Goal: Book appointment/travel/reservation

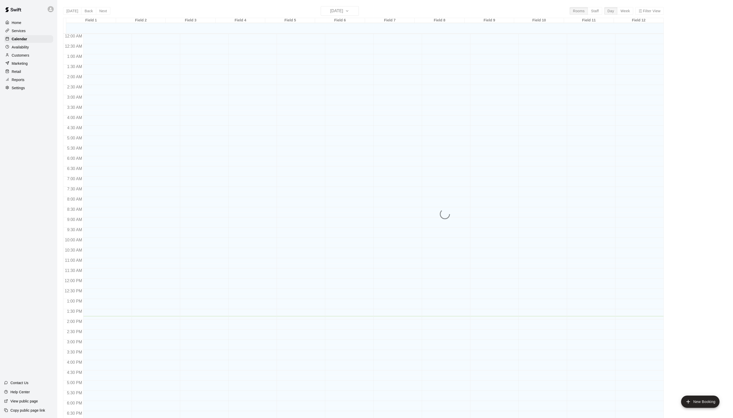
scroll to position [86, 0]
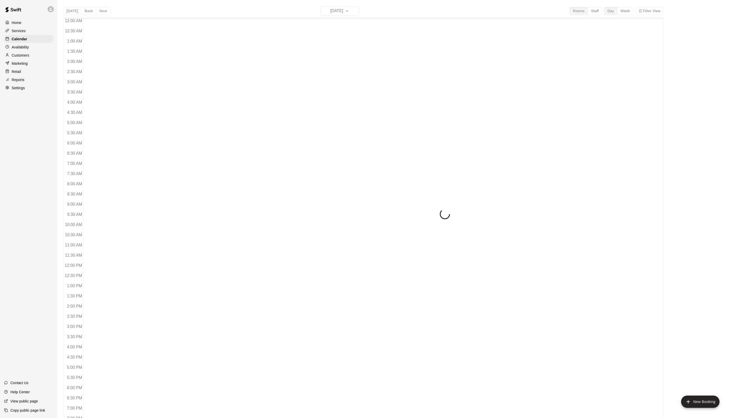
scroll to position [86, 0]
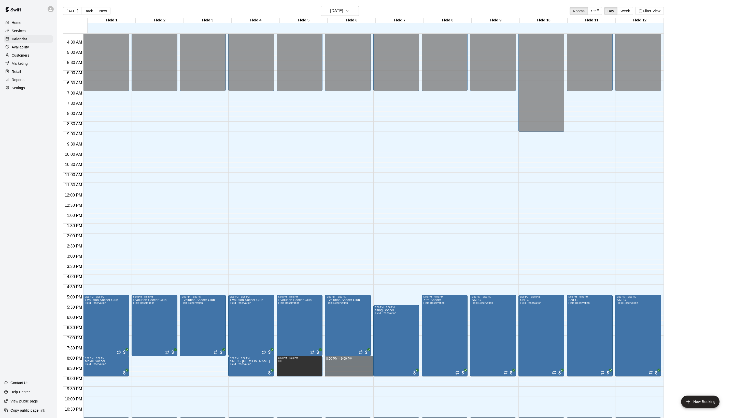
drag, startPoint x: 335, startPoint y: 361, endPoint x: 334, endPoint y: 374, distance: 12.8
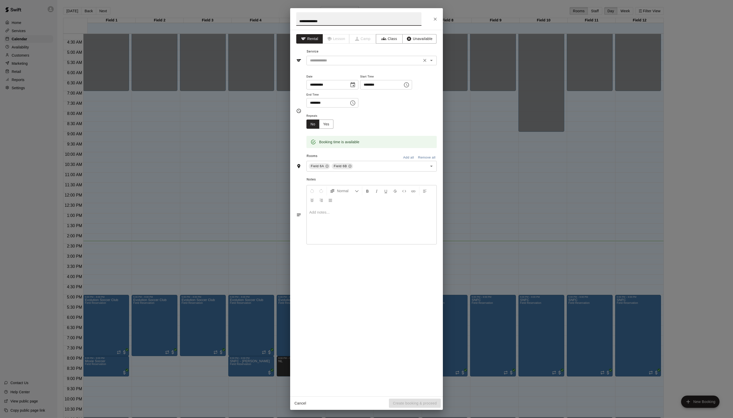
type input "**********"
click at [354, 64] on input "text" at bounding box center [364, 60] width 112 height 6
click at [348, 81] on li "Field Reservation" at bounding box center [377, 83] width 120 height 8
type input "**********"
click at [329, 168] on icon at bounding box center [327, 166] width 4 height 4
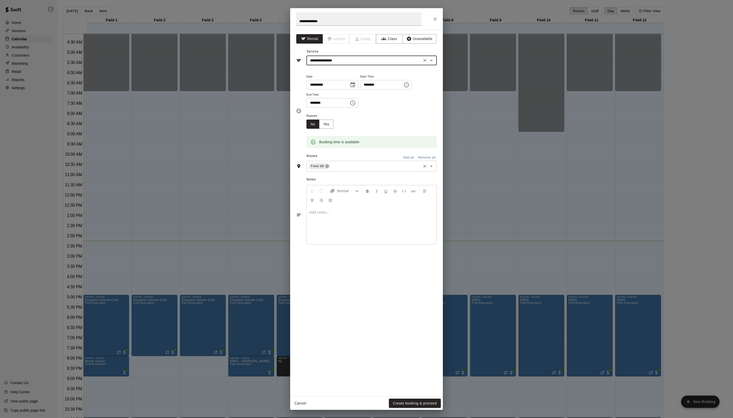
click at [329, 168] on icon at bounding box center [327, 165] width 3 height 3
click at [337, 151] on div "​" at bounding box center [372, 145] width 130 height 9
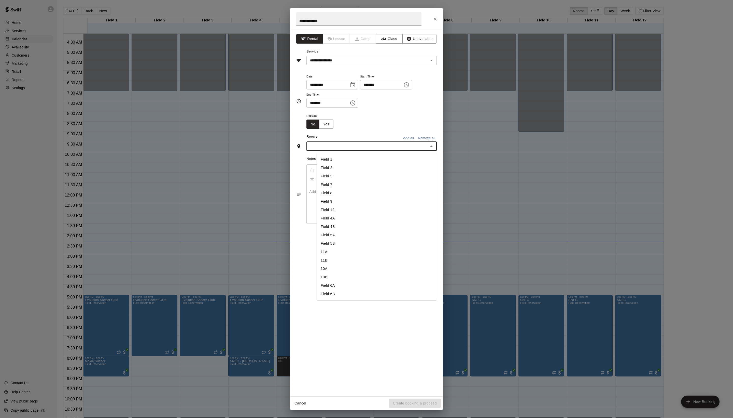
click at [349, 239] on li "Field 5A" at bounding box center [377, 235] width 120 height 8
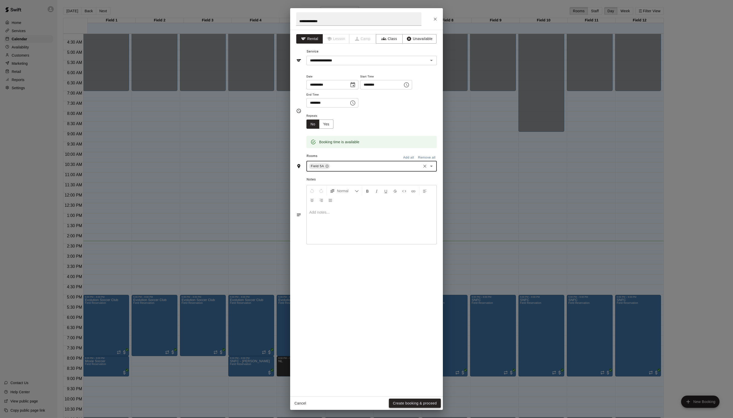
click at [423, 406] on button "Create booking & proceed" at bounding box center [415, 402] width 52 height 9
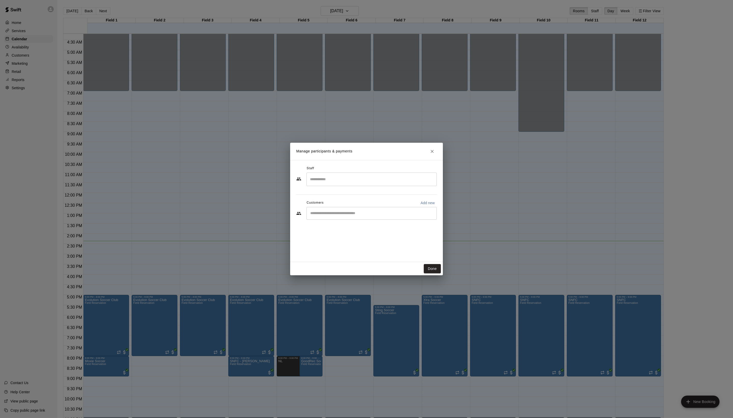
click at [356, 216] on input "Start typing to search customers..." at bounding box center [372, 213] width 126 height 5
type input "****"
click at [367, 238] on p "GoodRec Partnerships" at bounding box center [350, 235] width 39 height 5
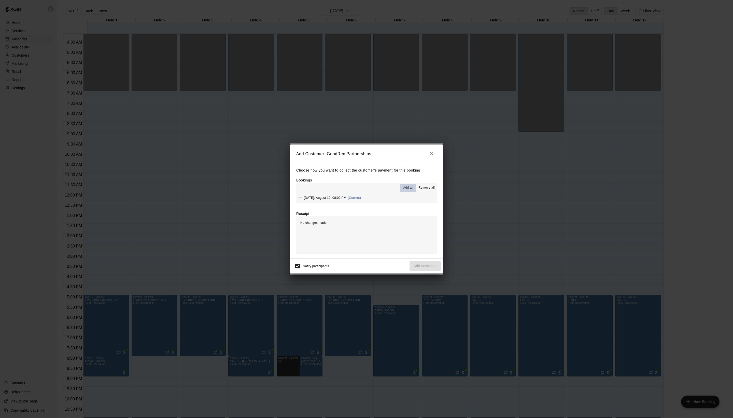
click at [403, 186] on span "Add all" at bounding box center [408, 187] width 10 height 5
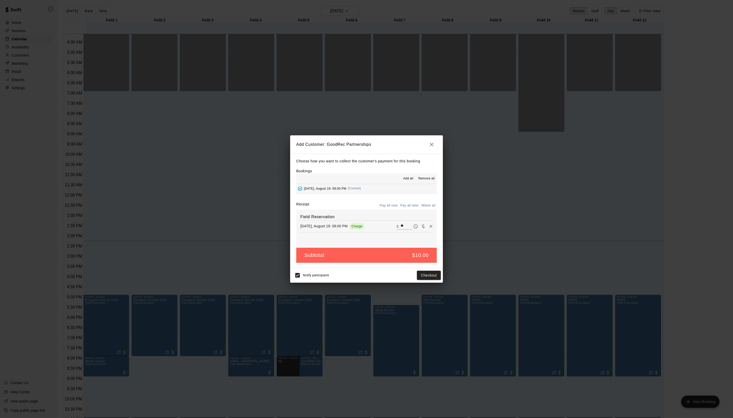
click at [426, 209] on button "Waive all" at bounding box center [428, 205] width 17 height 8
type input "*"
click at [422, 279] on button "Add customer" at bounding box center [425, 274] width 31 height 9
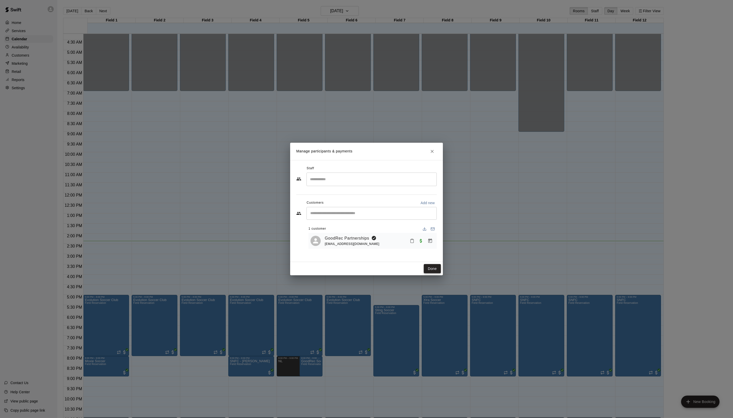
click at [435, 273] on button "Done" at bounding box center [432, 268] width 17 height 9
